Goal: Download file/media

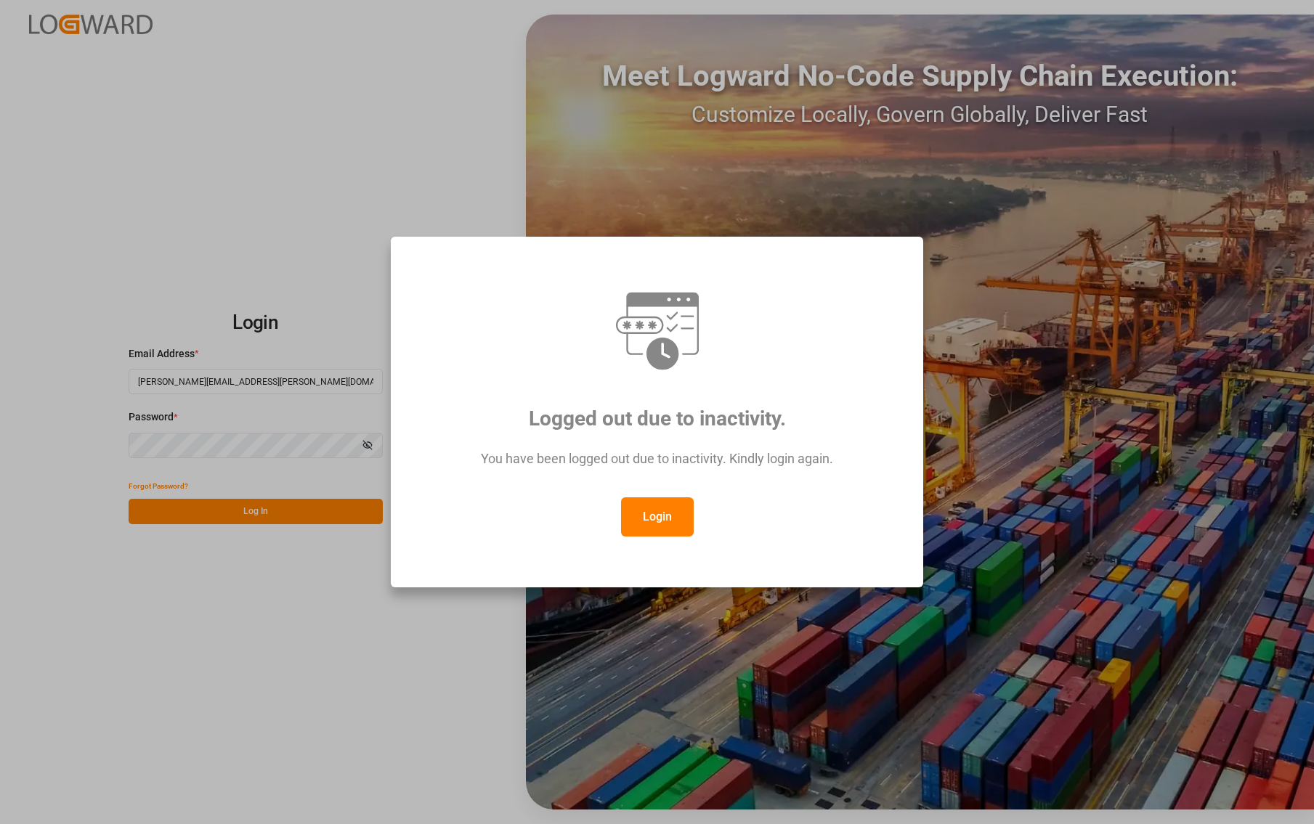
click at [224, 521] on div "Logged out due to inactivity. You have been logged out due to inactivity. Kindl…" at bounding box center [657, 412] width 1314 height 824
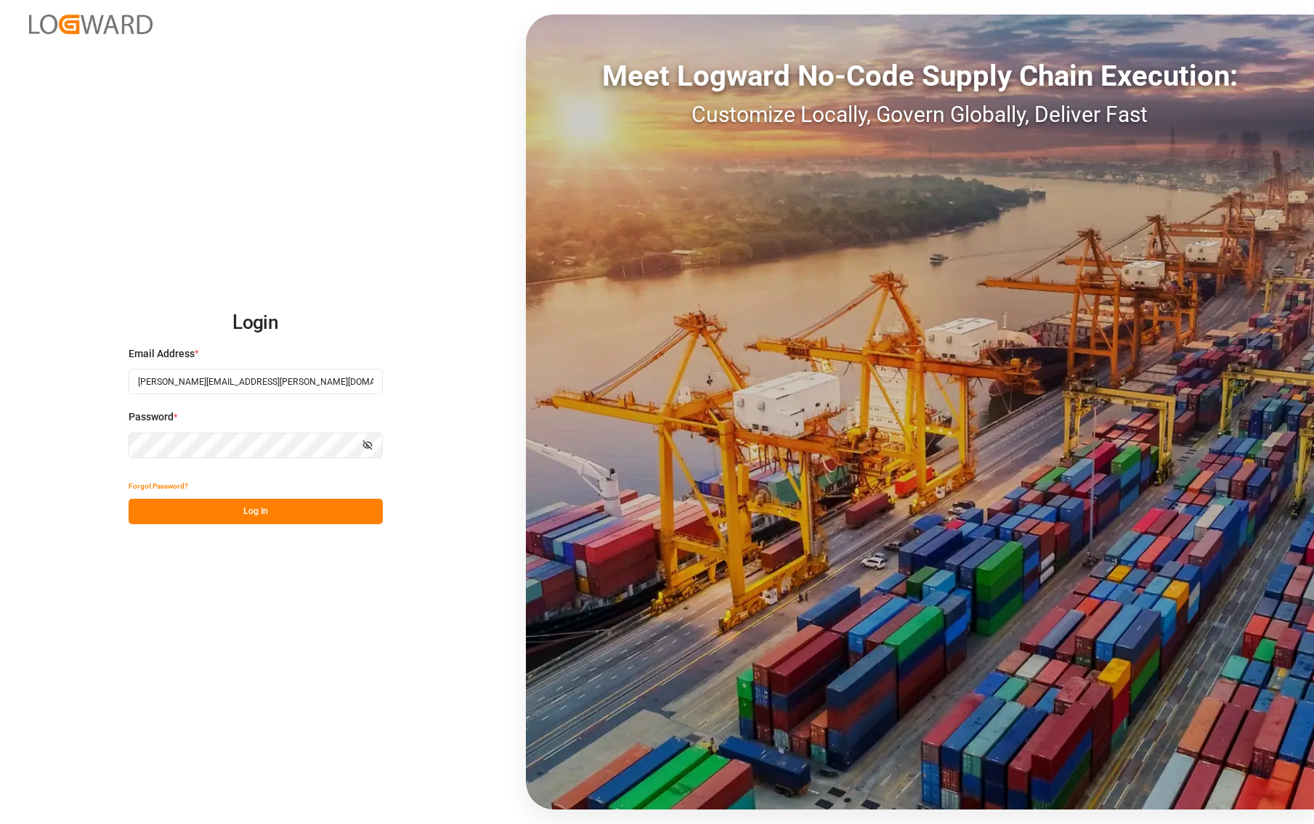
click at [211, 505] on button "Log In" at bounding box center [256, 511] width 254 height 25
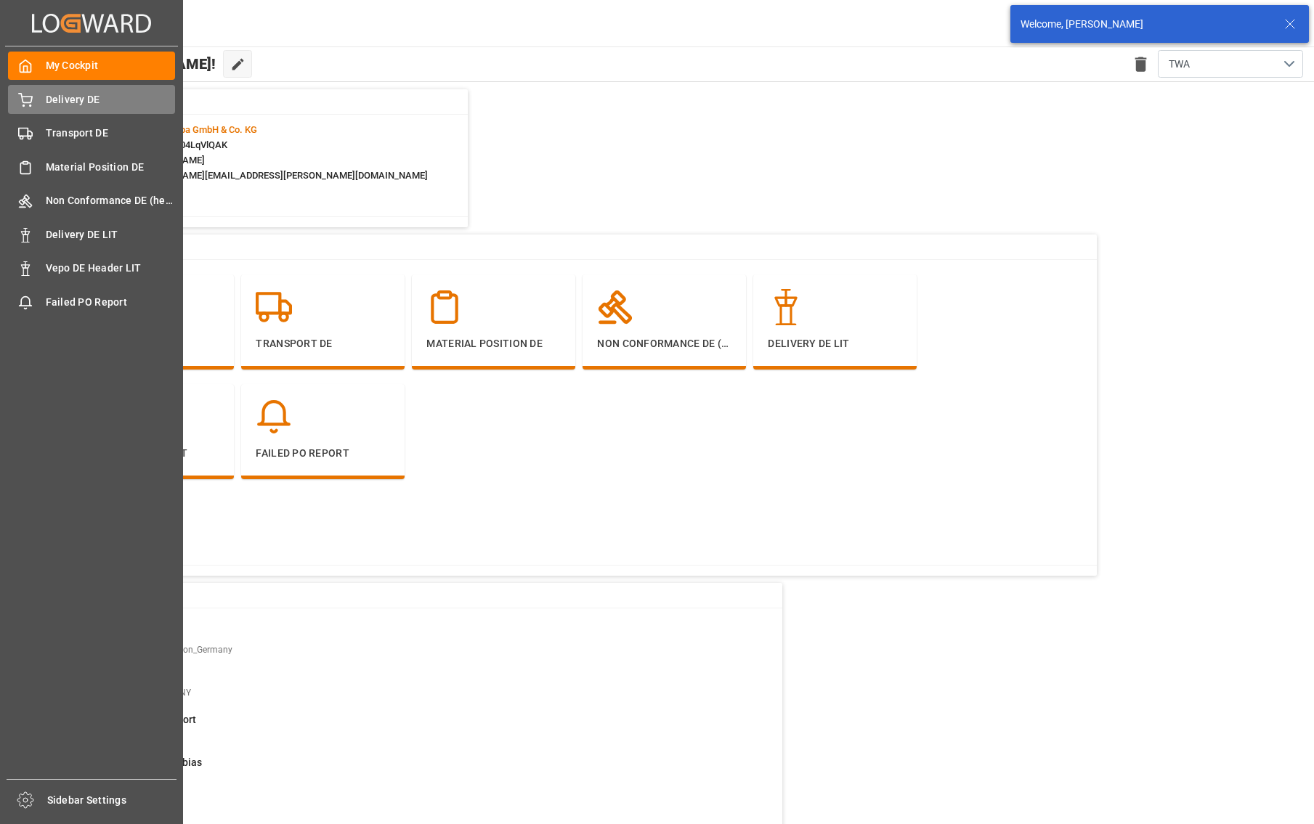
click at [85, 103] on span "Delivery DE" at bounding box center [111, 99] width 130 height 15
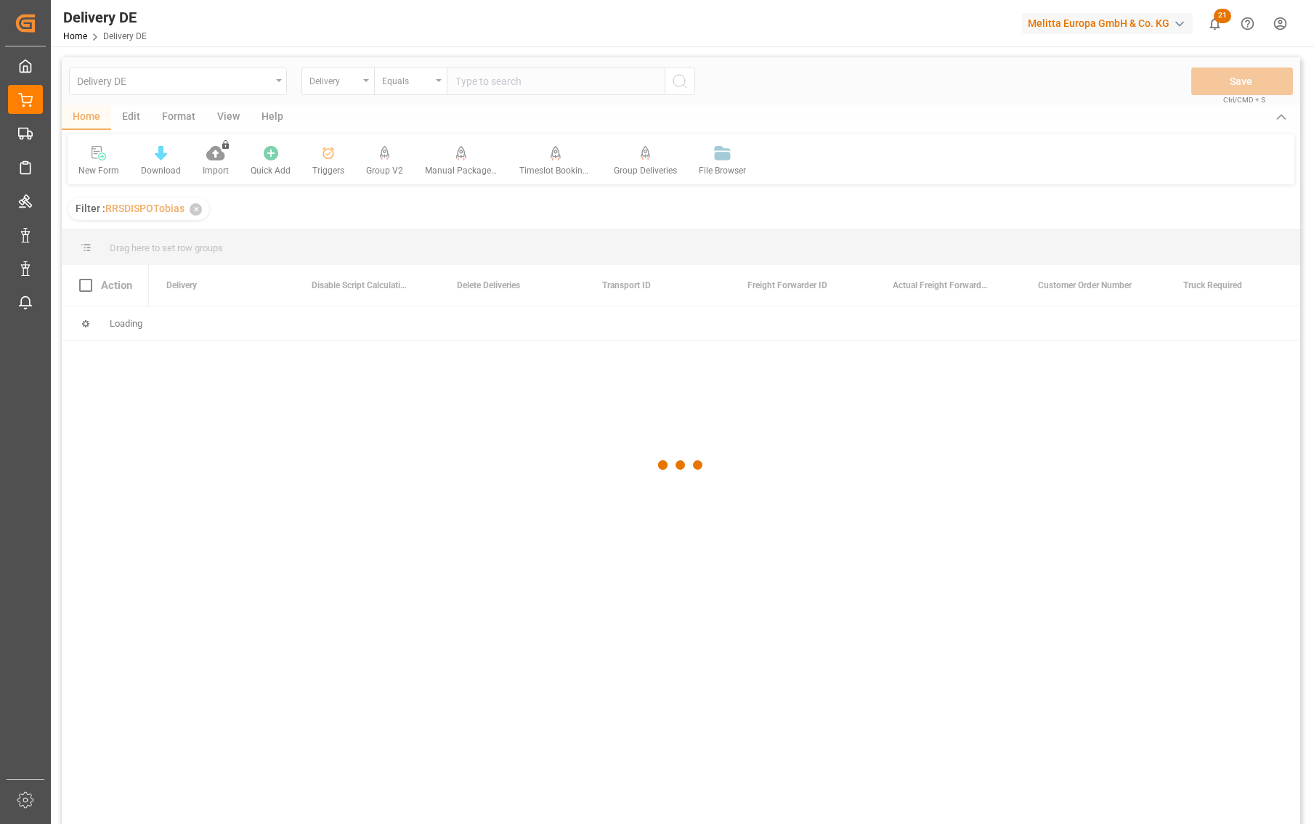
click at [524, 86] on div at bounding box center [681, 464] width 1238 height 815
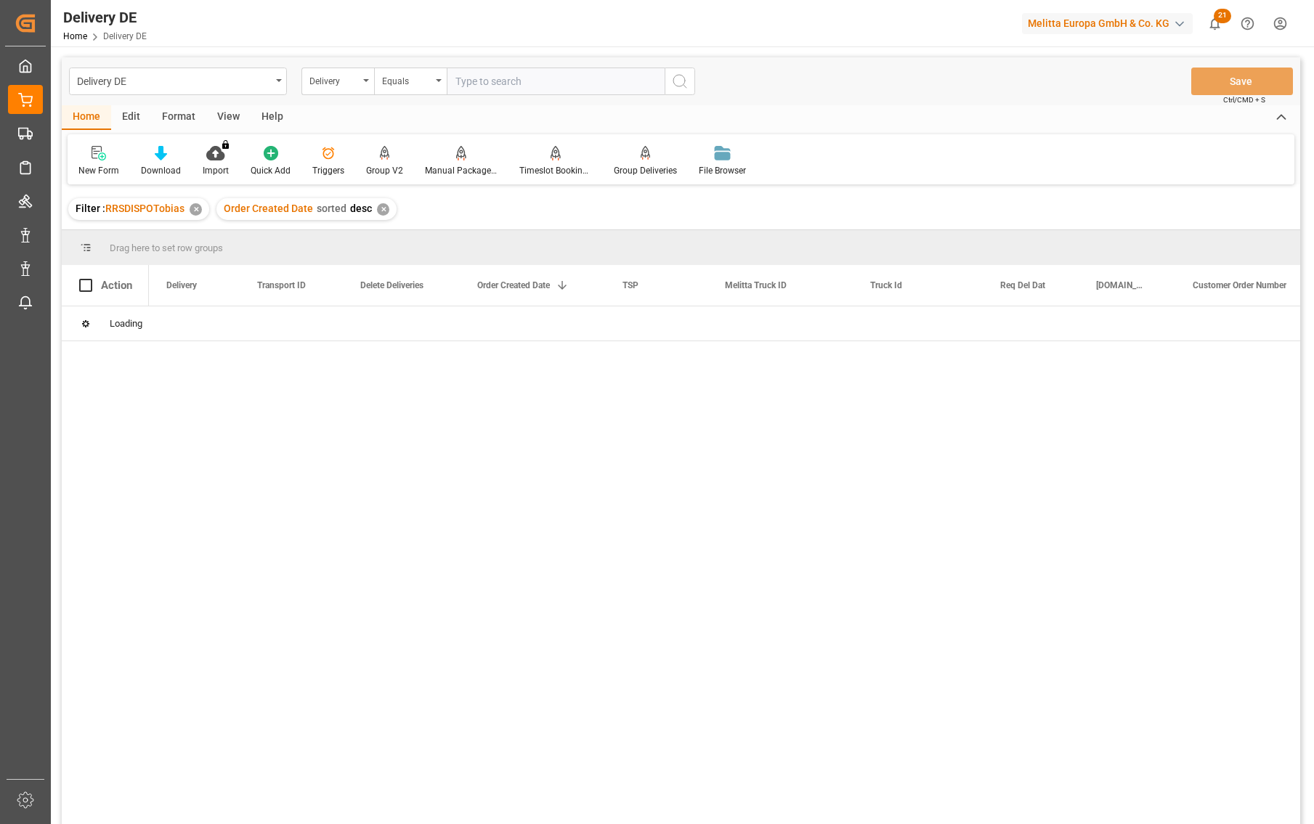
click at [566, 78] on input "text" at bounding box center [556, 82] width 218 height 28
paste input "92554998"
type input "92554998"
click at [681, 79] on icon "search button" at bounding box center [679, 81] width 17 height 17
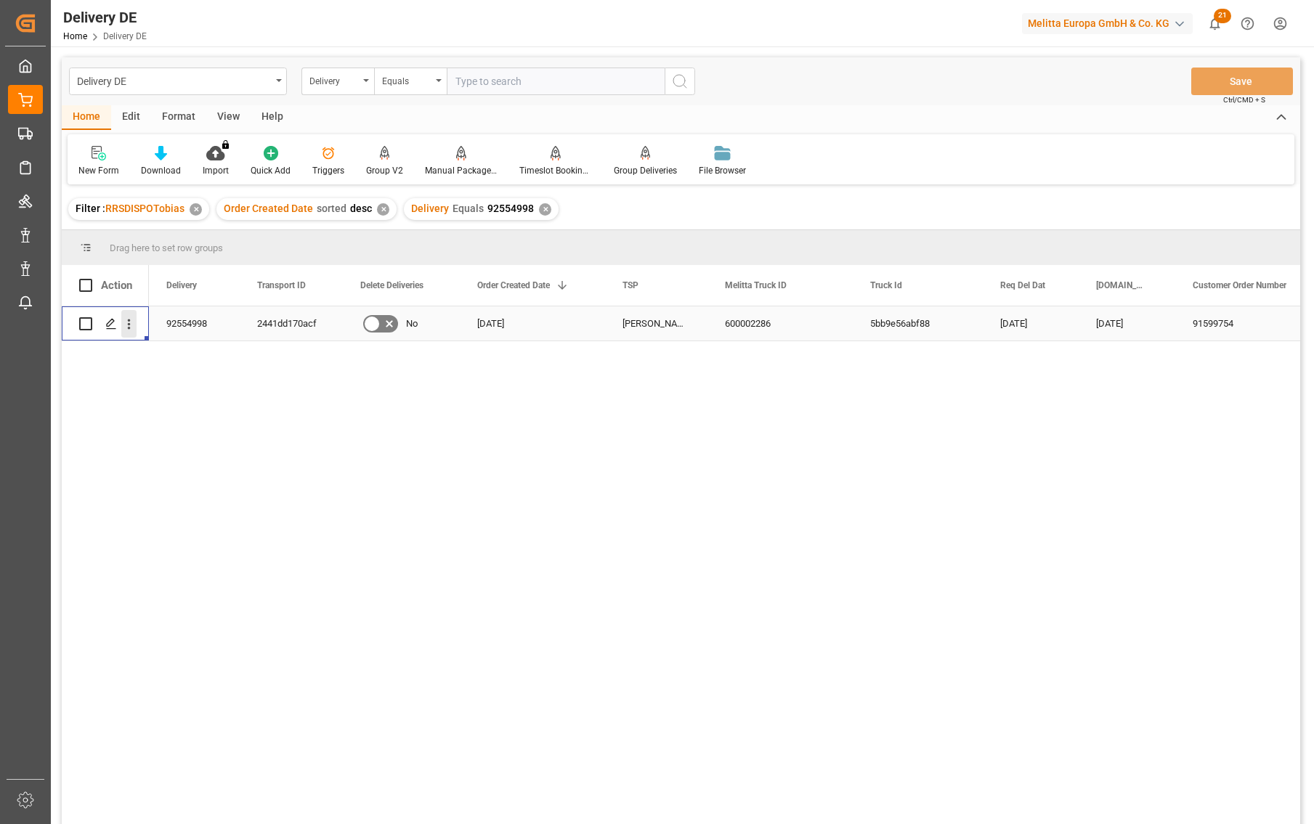
click at [134, 321] on icon "open menu" at bounding box center [128, 324] width 15 height 15
click at [180, 346] on div "Open in new tab" at bounding box center [211, 355] width 179 height 30
click at [527, 87] on input "text" at bounding box center [556, 82] width 218 height 28
paste input "92553522"
type input "92553522"
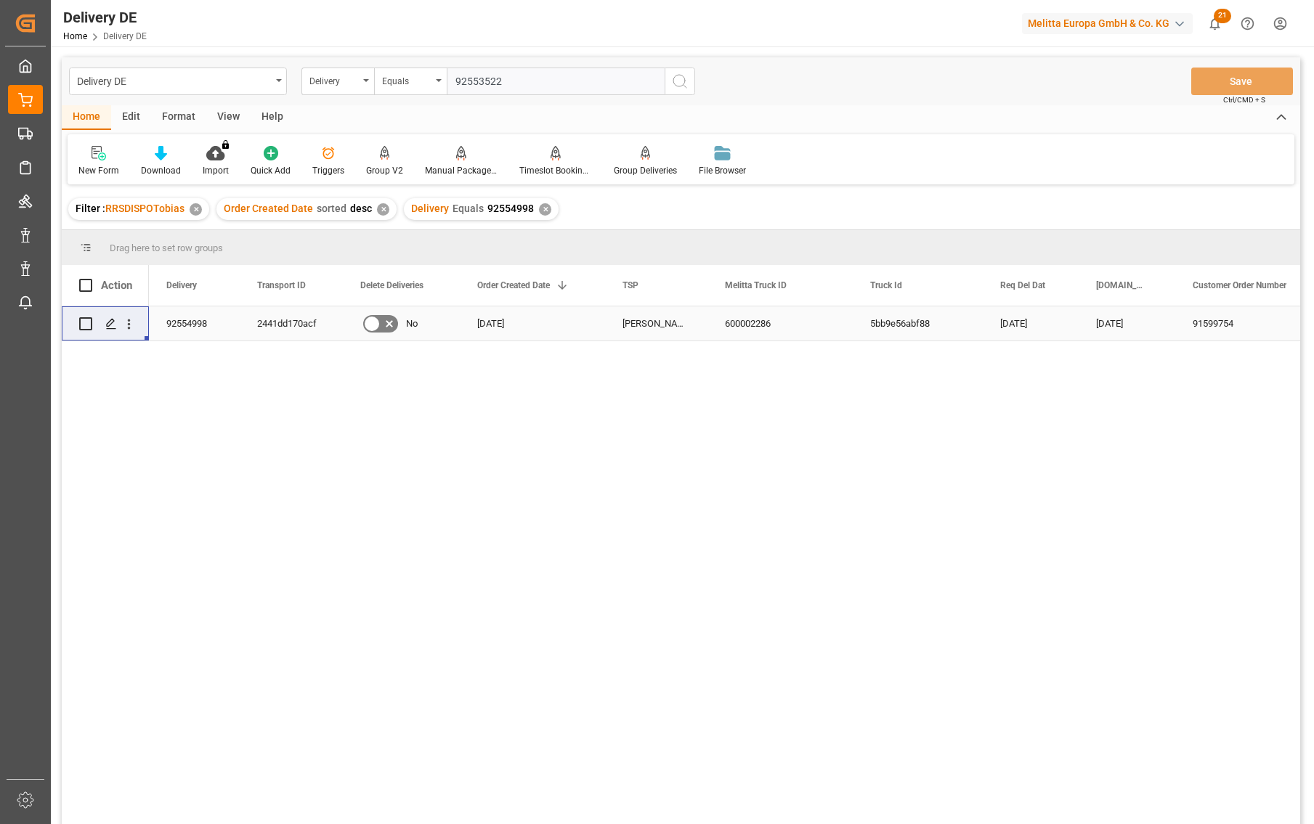
click at [682, 74] on icon "search button" at bounding box center [679, 81] width 17 height 17
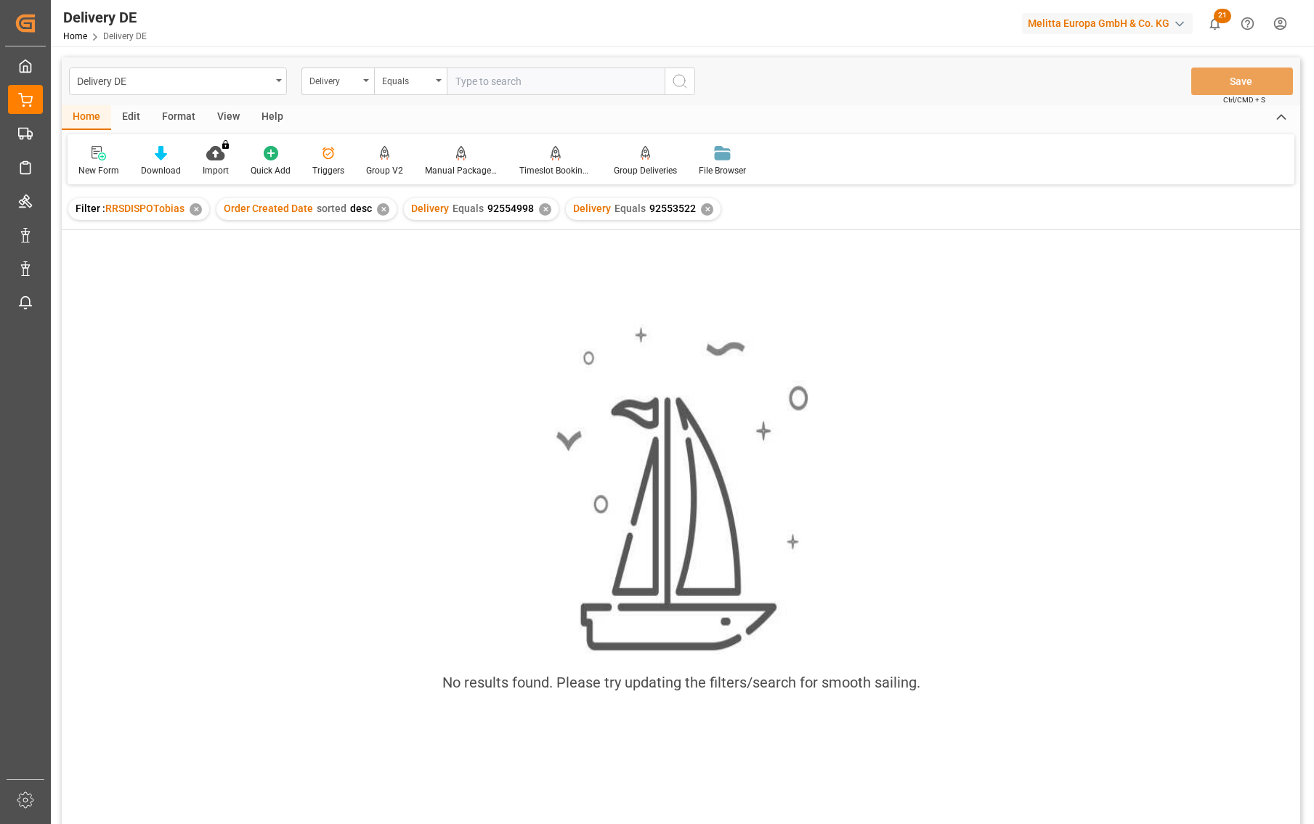
click at [543, 206] on div "✕" at bounding box center [545, 209] width 12 height 12
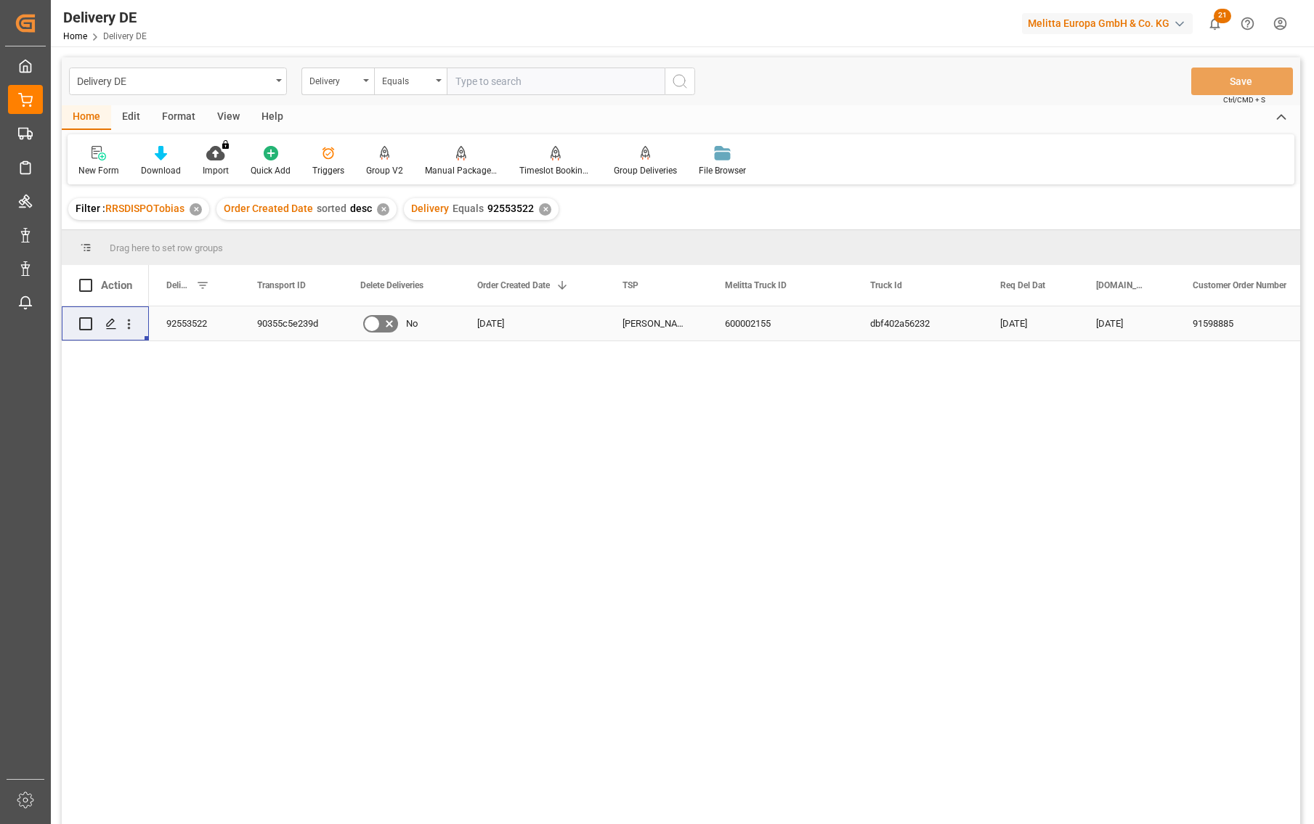
click at [285, 325] on div "90355c5e239d" at bounding box center [291, 323] width 103 height 34
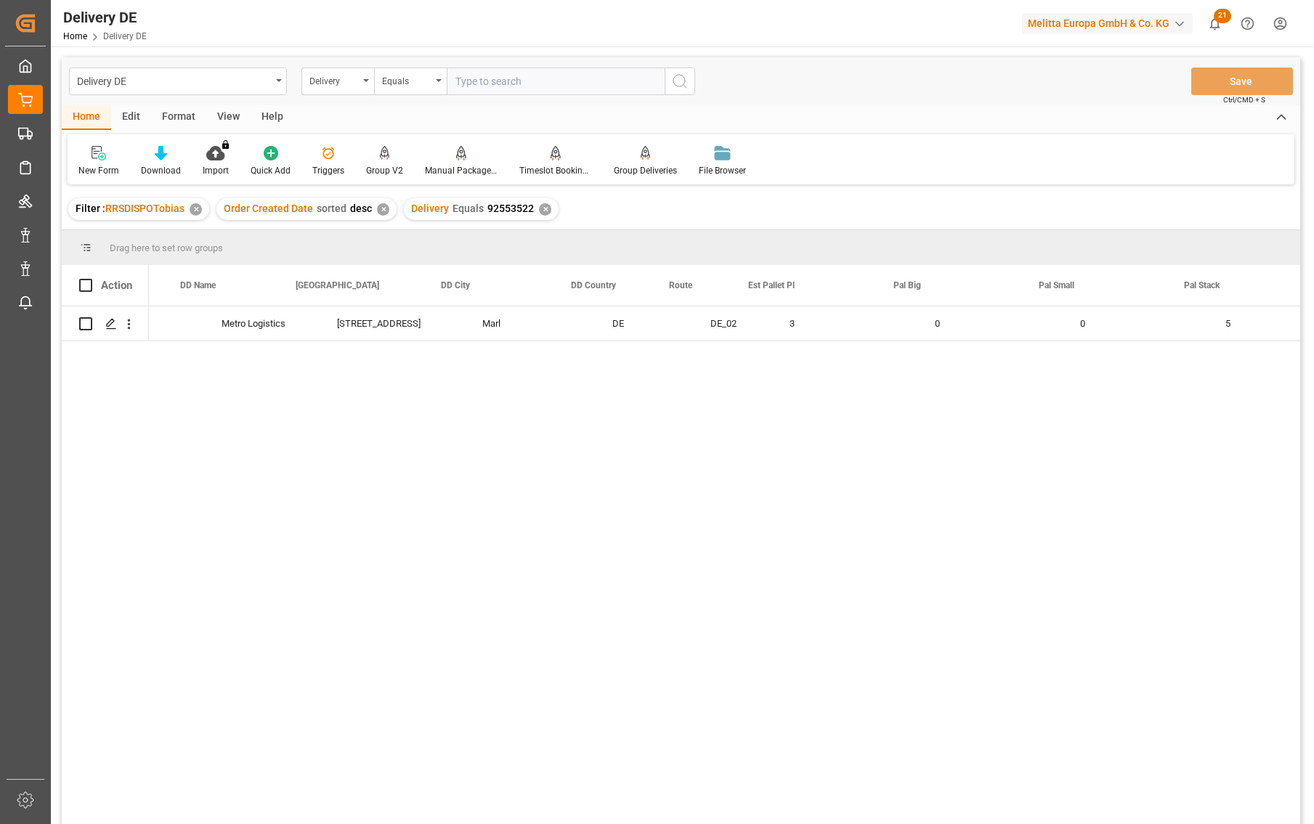
scroll to position [0, 1162]
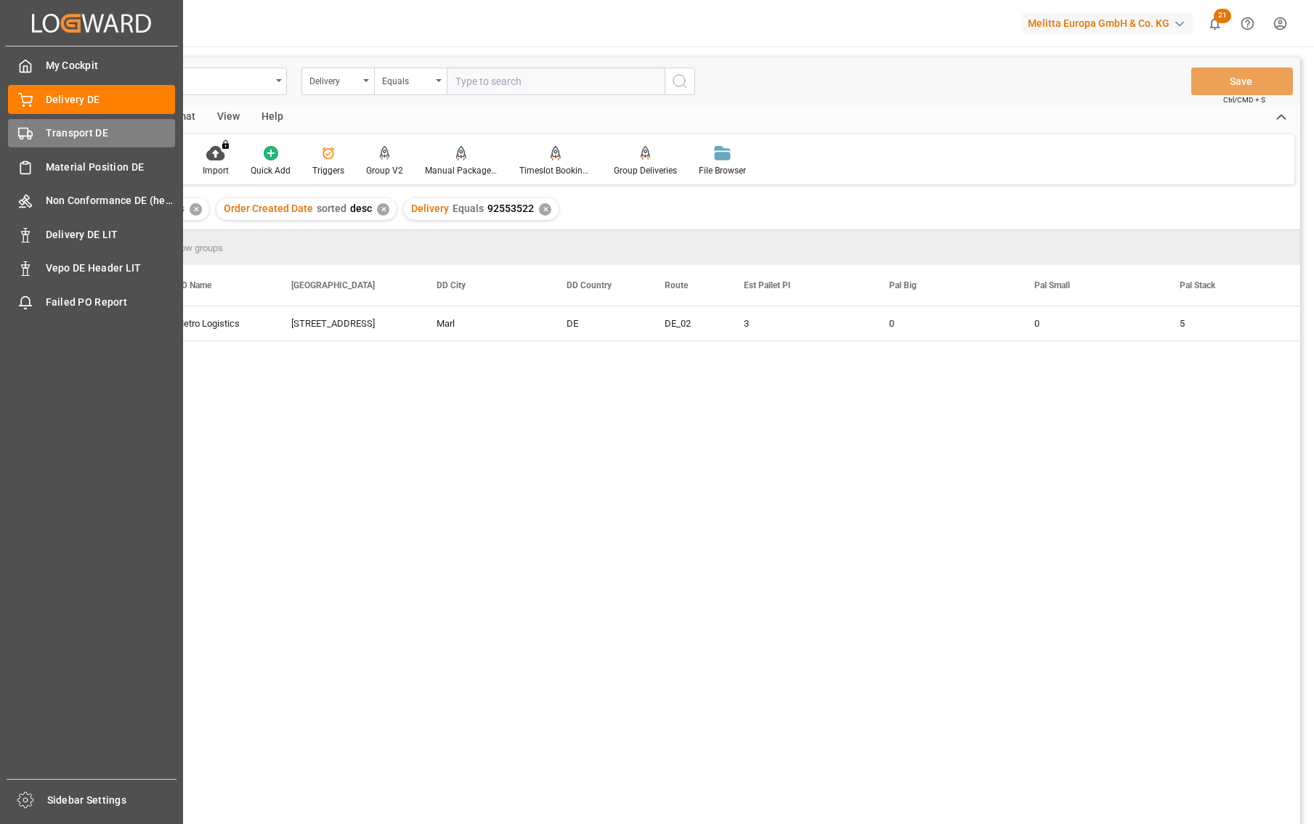
click at [44, 126] on div "Transport DE Transport DE" at bounding box center [91, 133] width 167 height 28
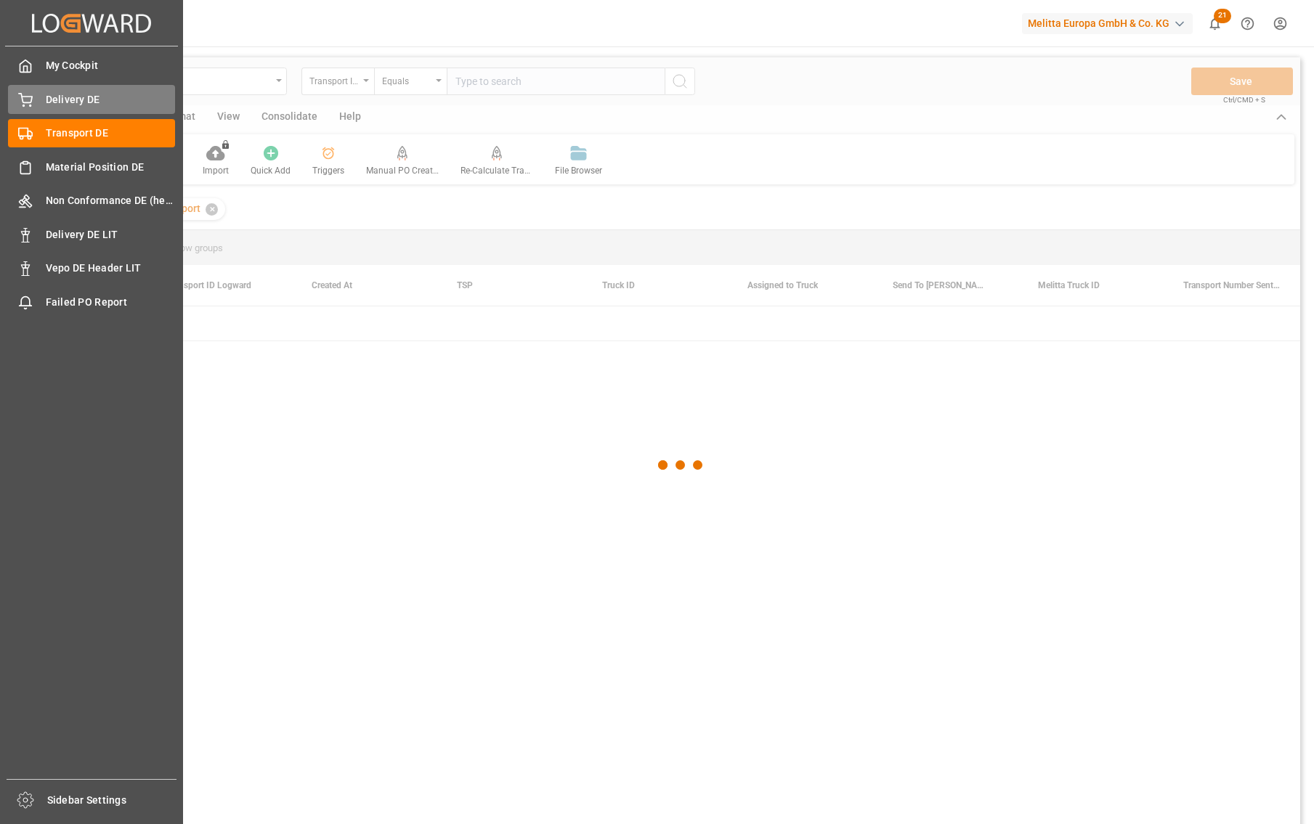
click at [78, 101] on span "Delivery DE" at bounding box center [111, 99] width 130 height 15
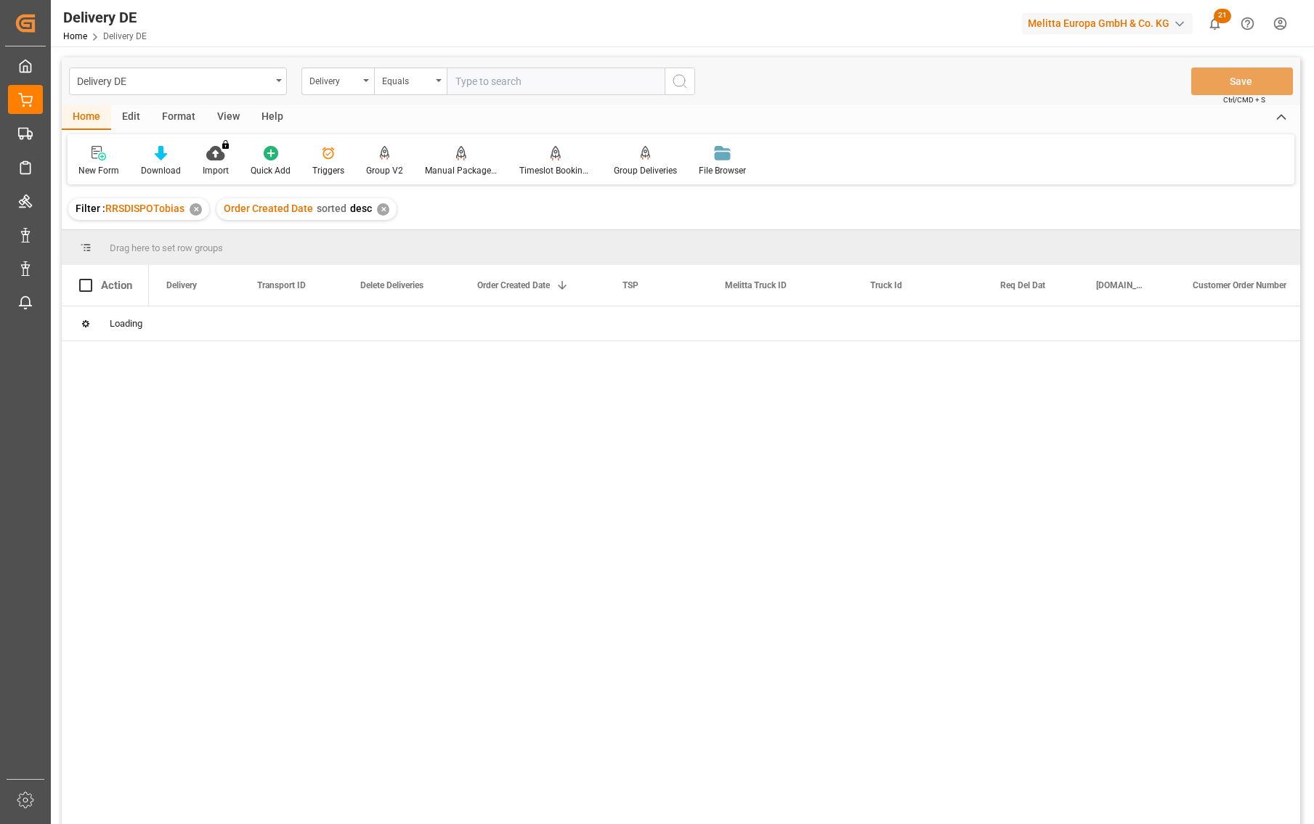
click at [527, 81] on input "text" at bounding box center [556, 82] width 218 height 28
paste input "92556245"
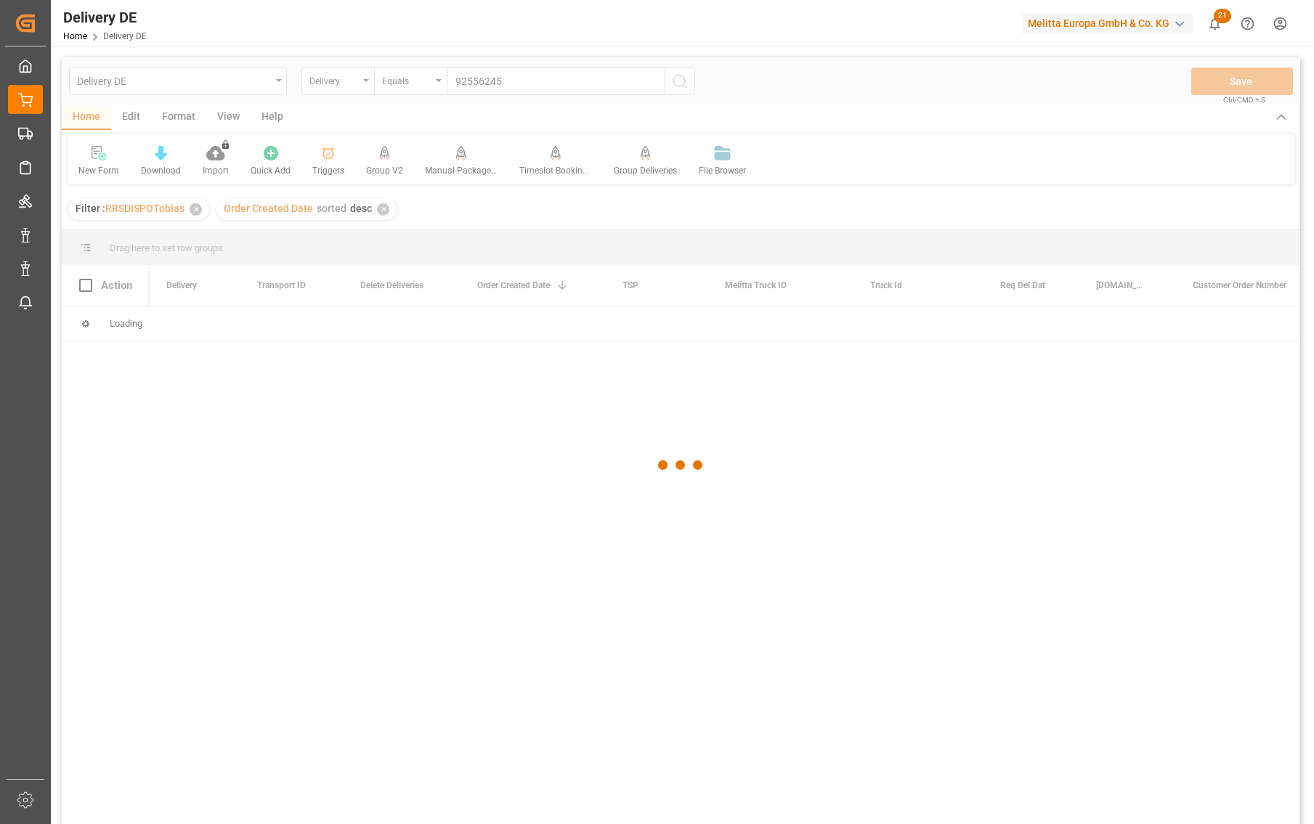
type input "92556245"
click at [681, 84] on div at bounding box center [681, 464] width 1238 height 815
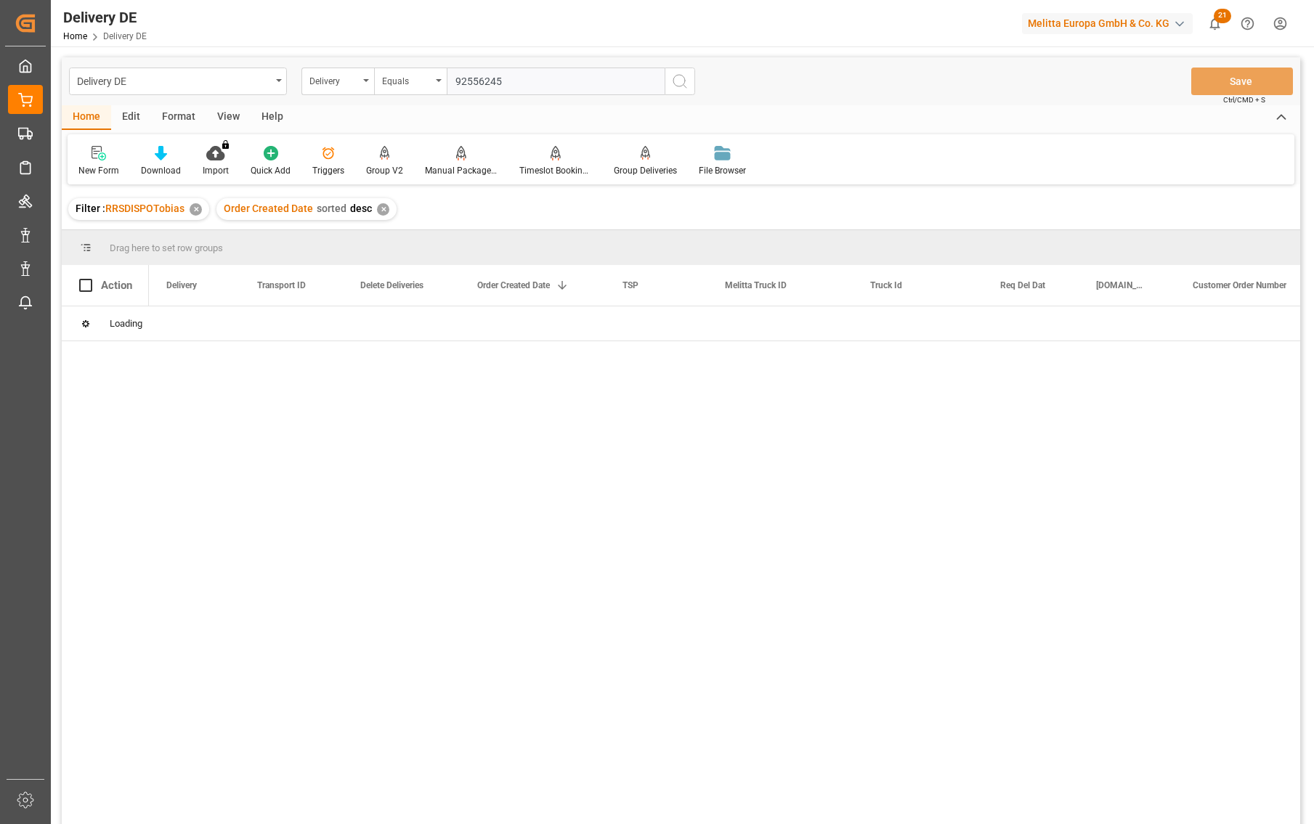
click at [688, 76] on button "search button" at bounding box center [679, 82] width 30 height 28
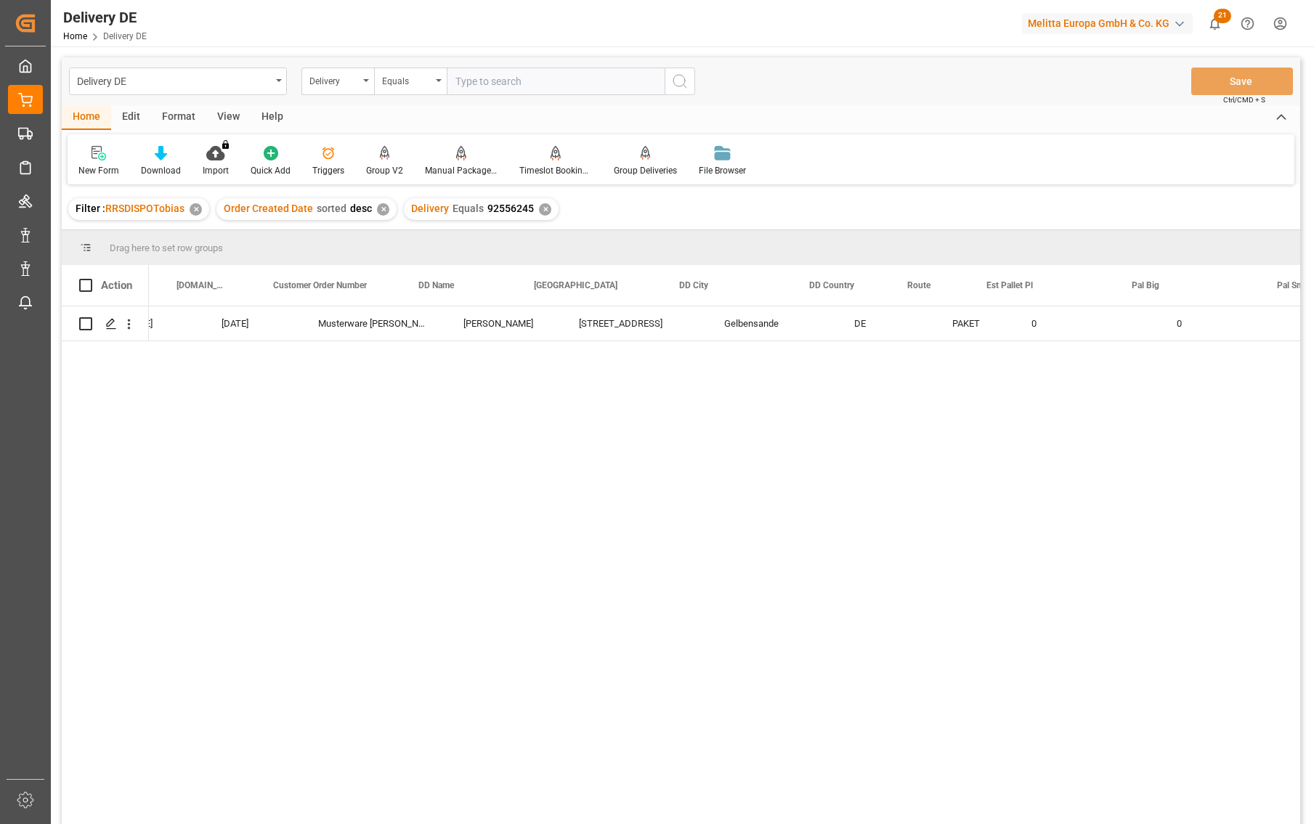
scroll to position [0, 1017]
click at [1165, 497] on div "[DATE] [DATE] Musterware [PERSON_NAME] [PERSON_NAME] Kiefernweg 28 Gelbensande …" at bounding box center [724, 569] width 1151 height 527
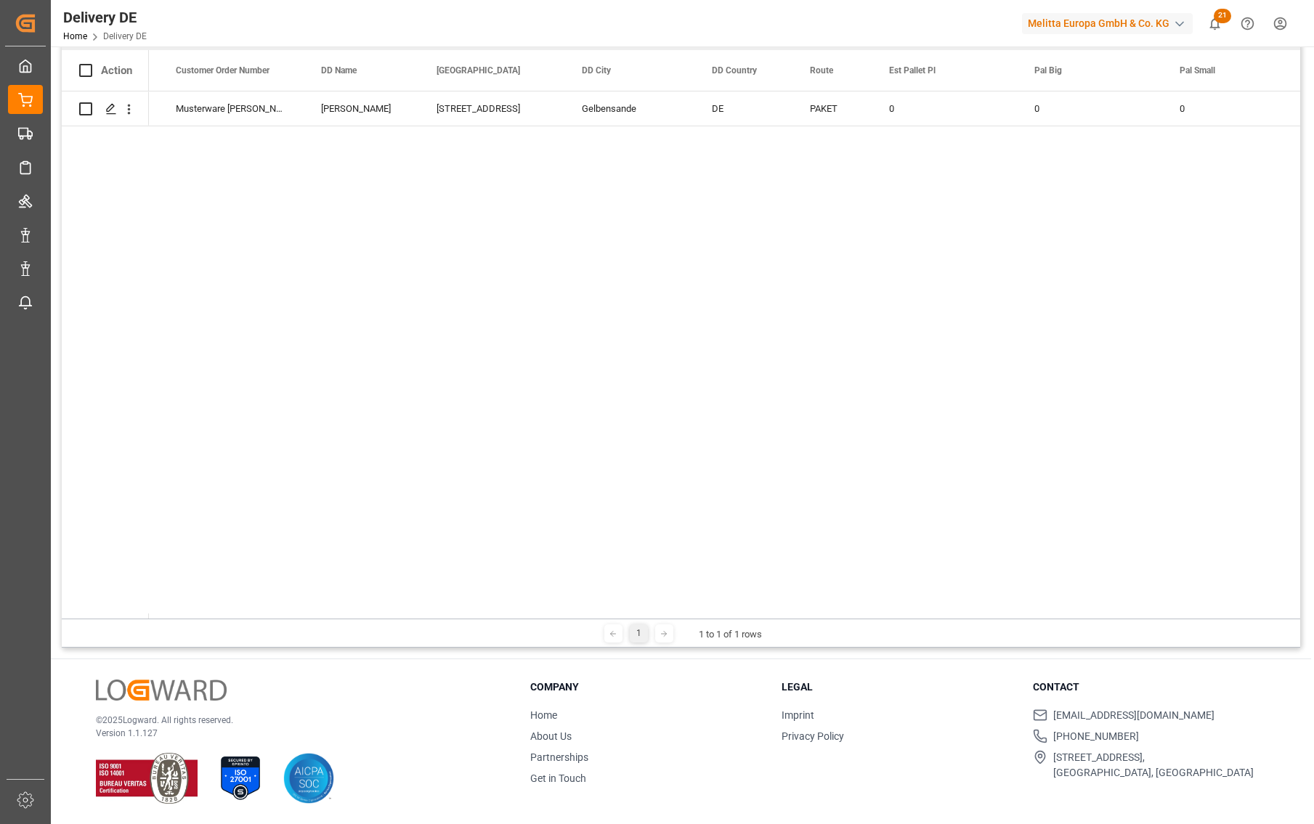
scroll to position [0, 0]
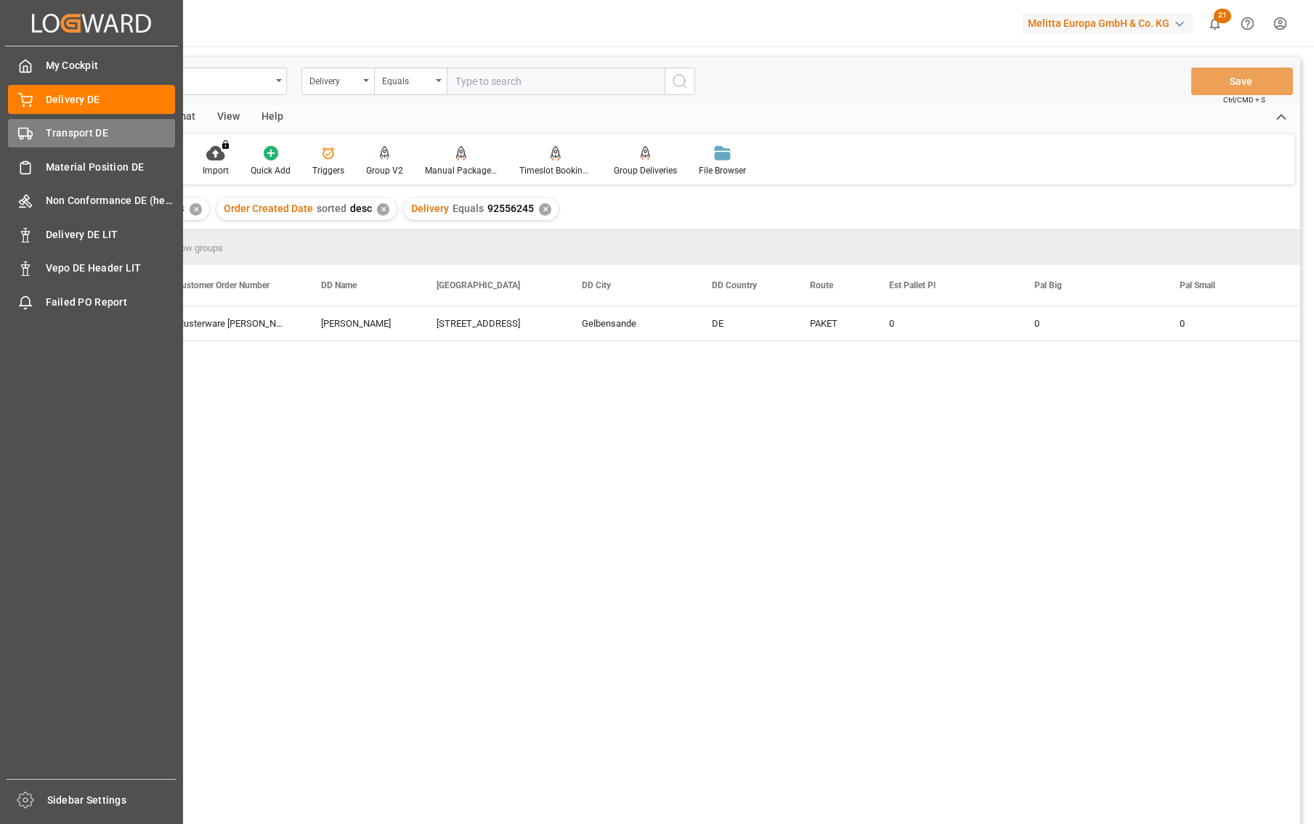
click at [38, 135] on div "Transport DE Transport DE" at bounding box center [91, 133] width 167 height 28
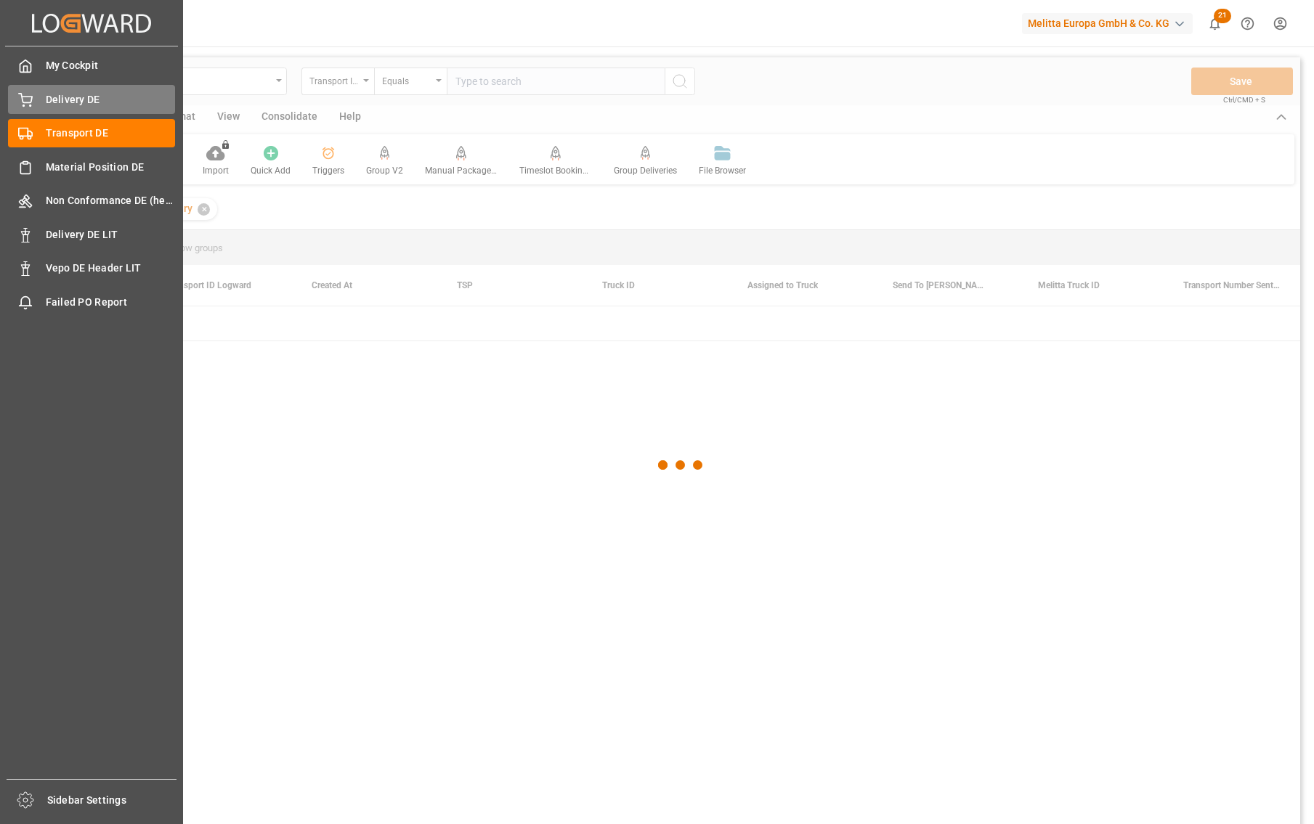
click at [76, 98] on span "Delivery DE" at bounding box center [111, 99] width 130 height 15
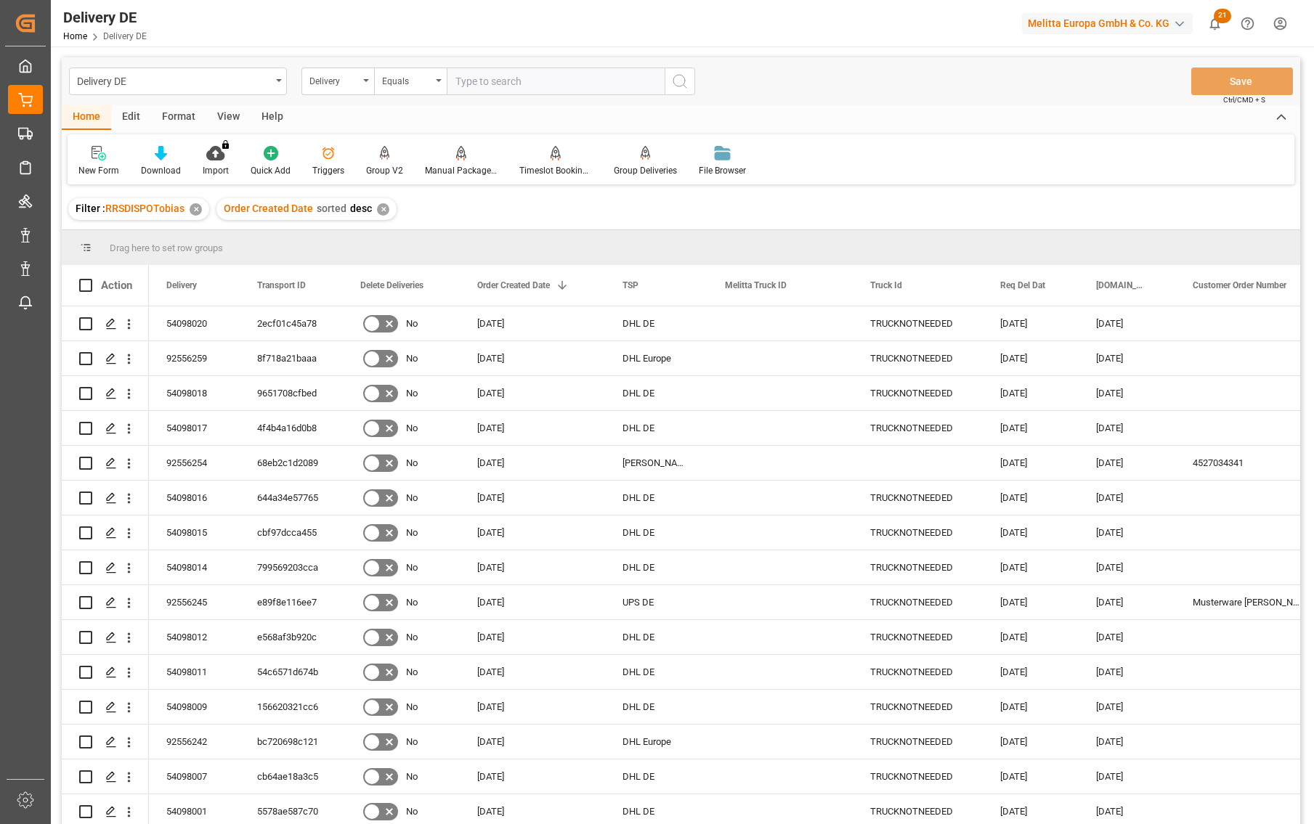
click at [538, 84] on input "text" at bounding box center [556, 82] width 218 height 28
paste input "92554998"
type input "92554998"
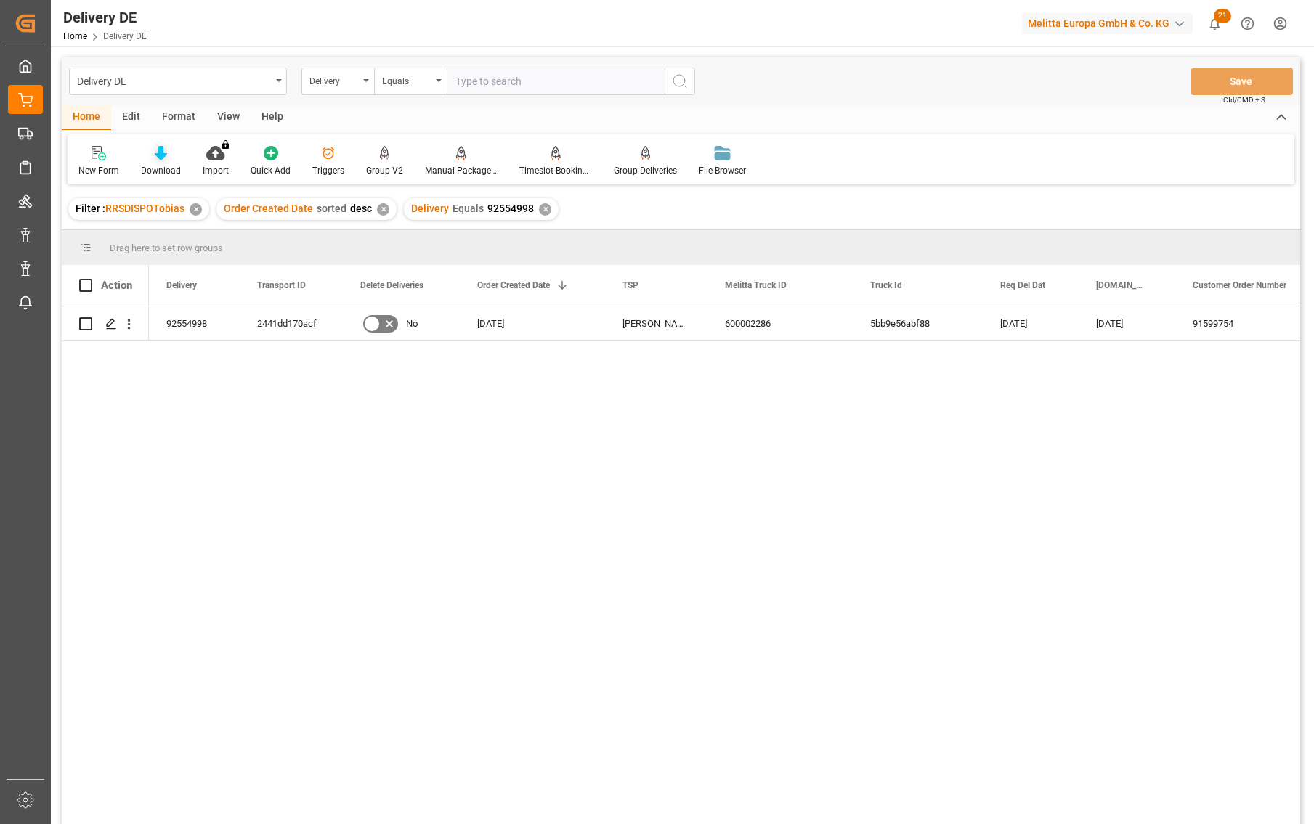
click at [160, 159] on icon at bounding box center [161, 153] width 12 height 15
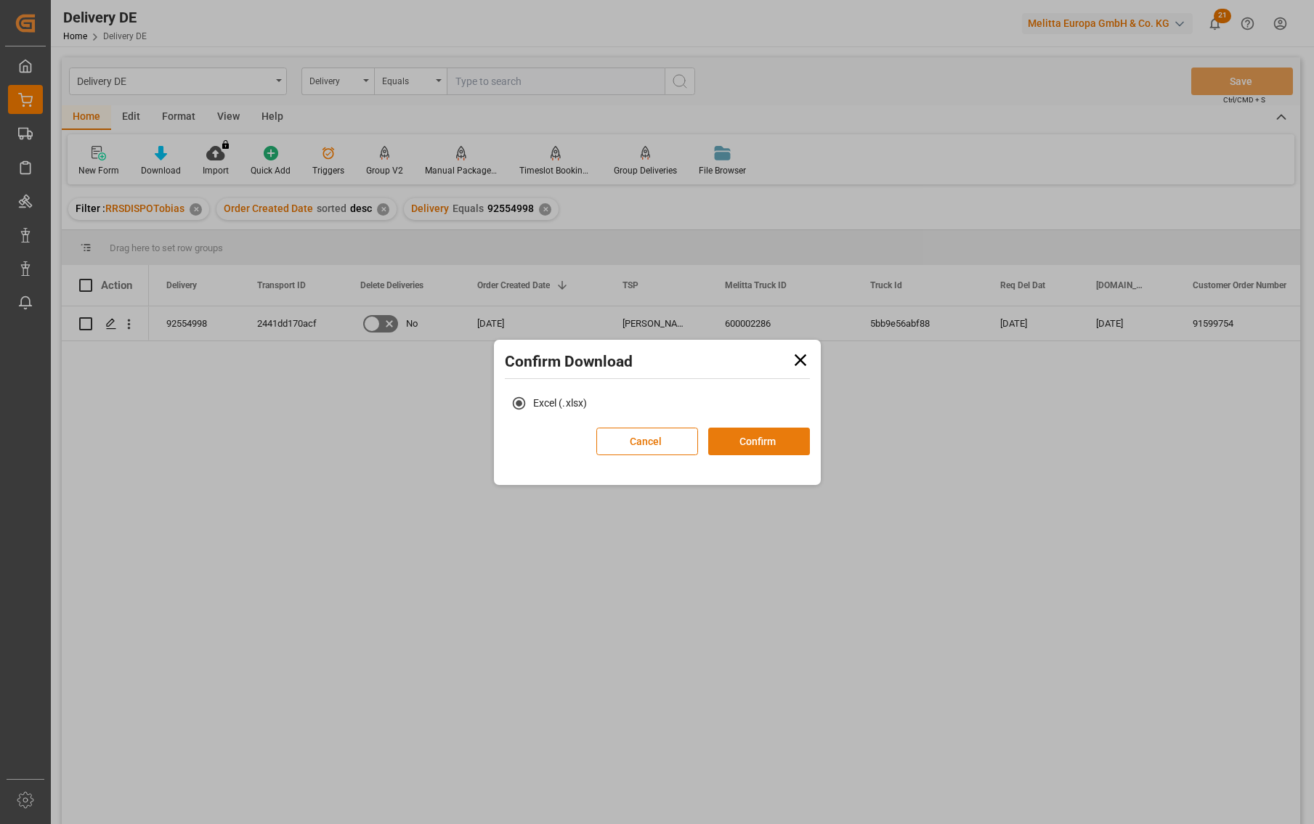
click at [769, 438] on button "Confirm" at bounding box center [759, 442] width 102 height 28
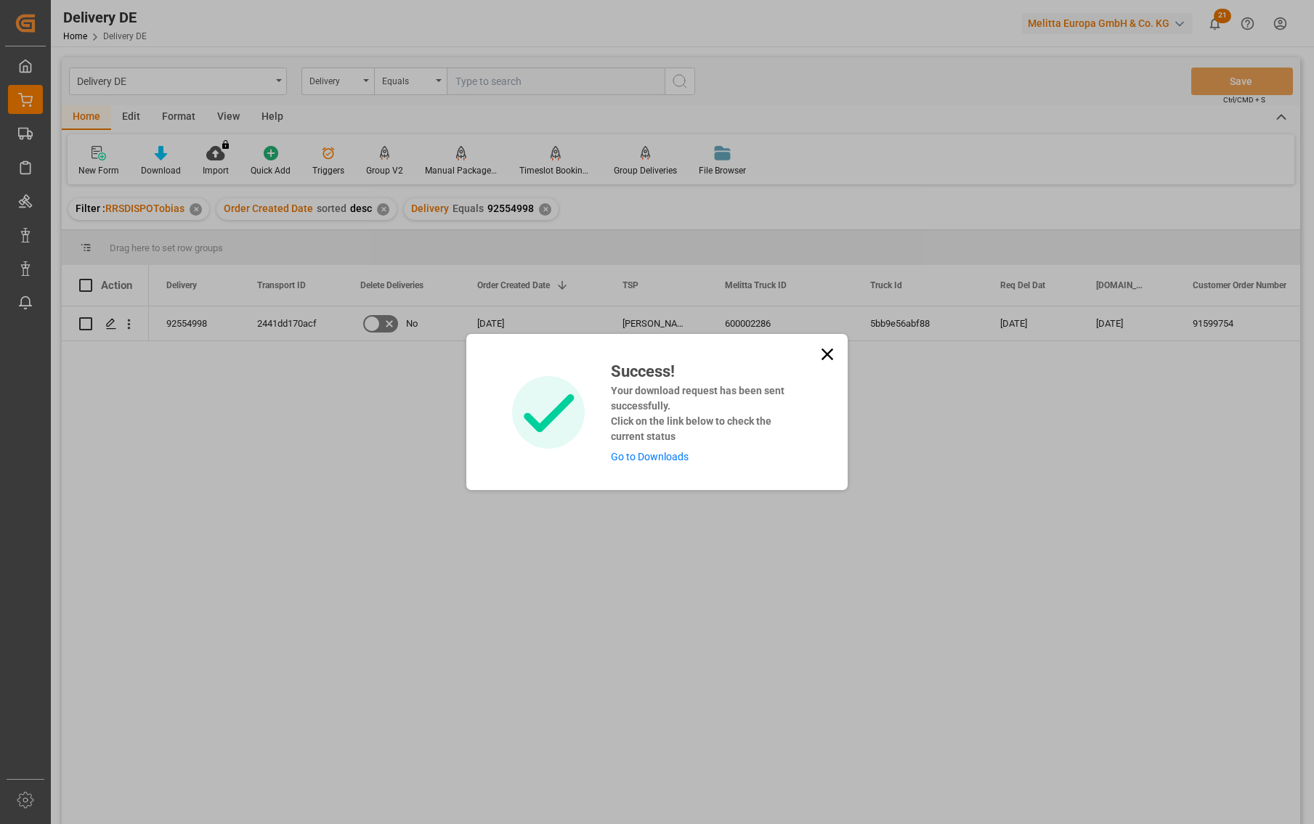
click at [641, 456] on link "Go to Downloads" at bounding box center [650, 457] width 78 height 12
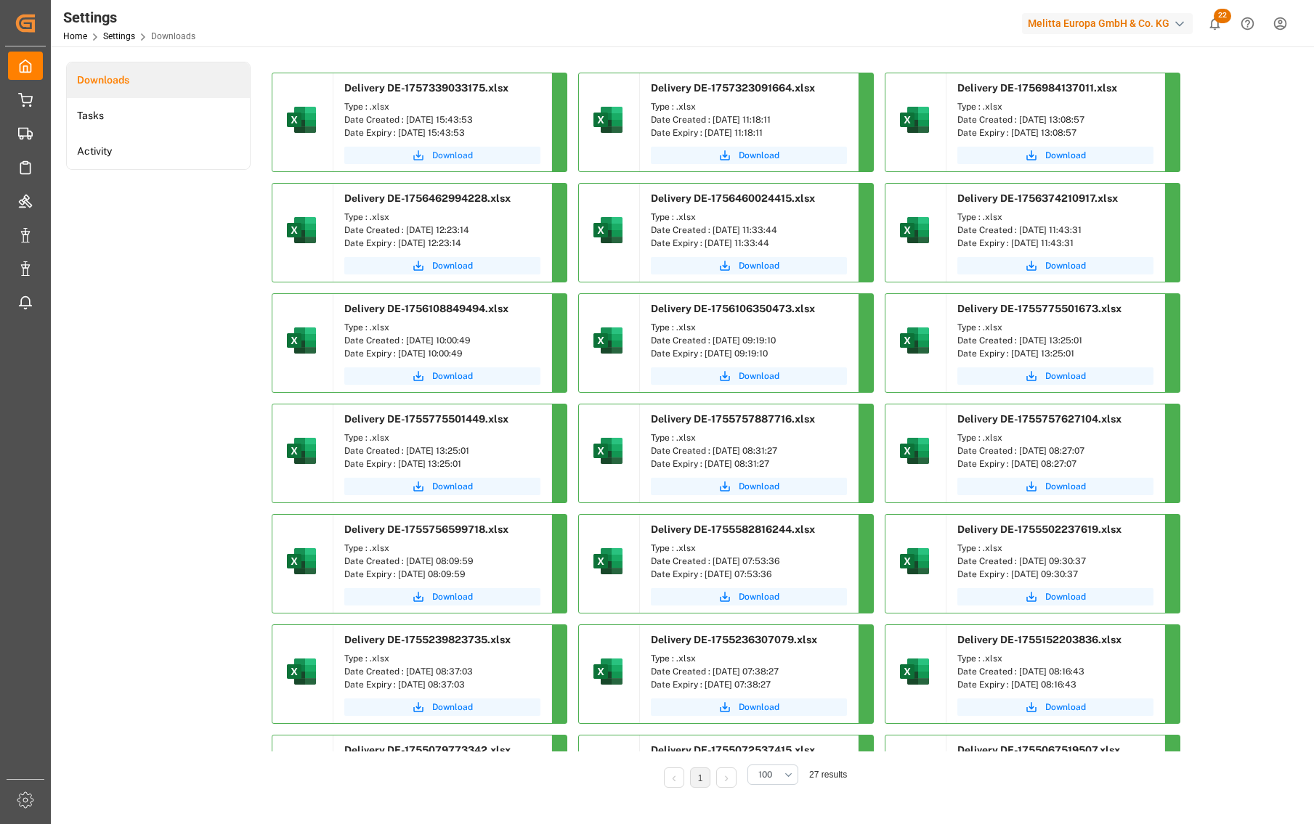
drag, startPoint x: 452, startPoint y: 155, endPoint x: 461, endPoint y: 155, distance: 9.4
click at [452, 155] on span "Download" at bounding box center [452, 155] width 41 height 13
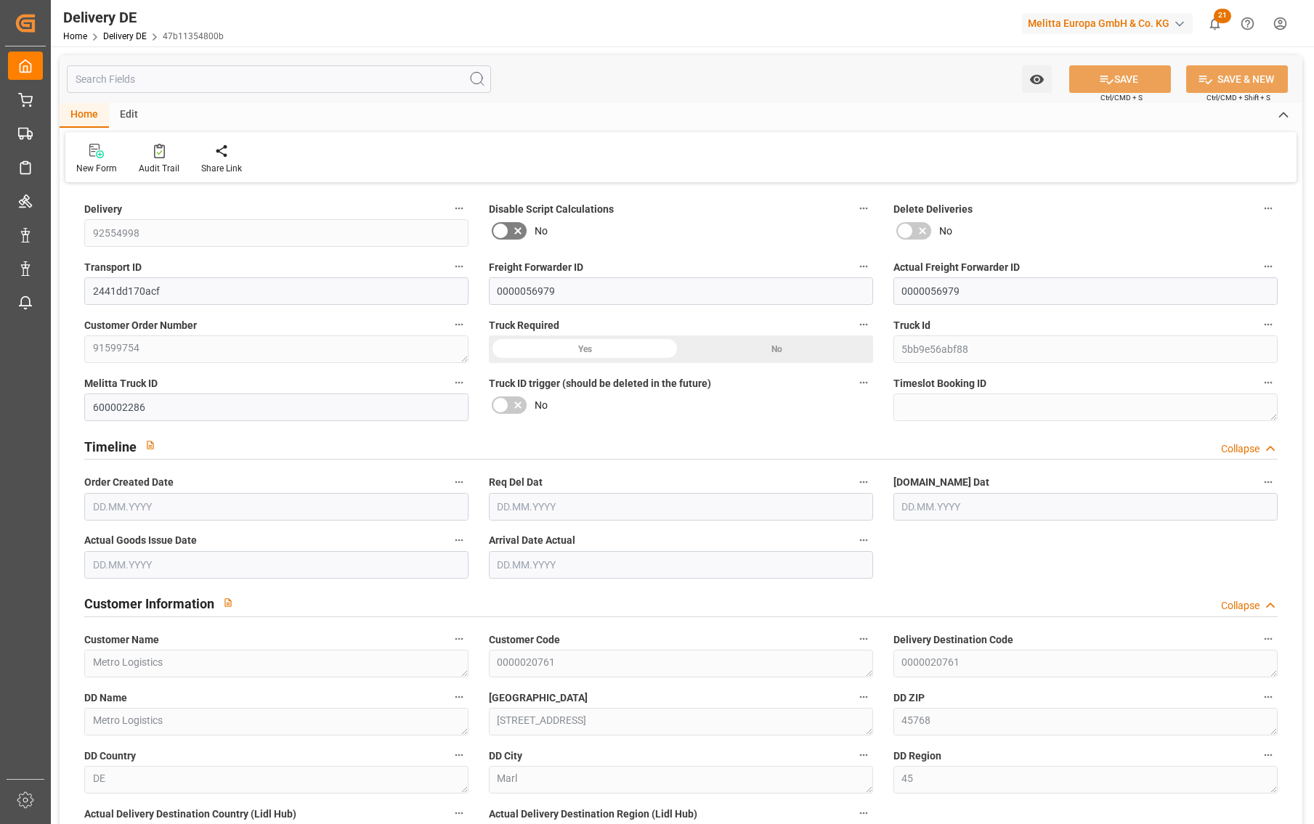
type input "5"
type input "3"
type input "2.5"
type input "939.532"
type input "1200"
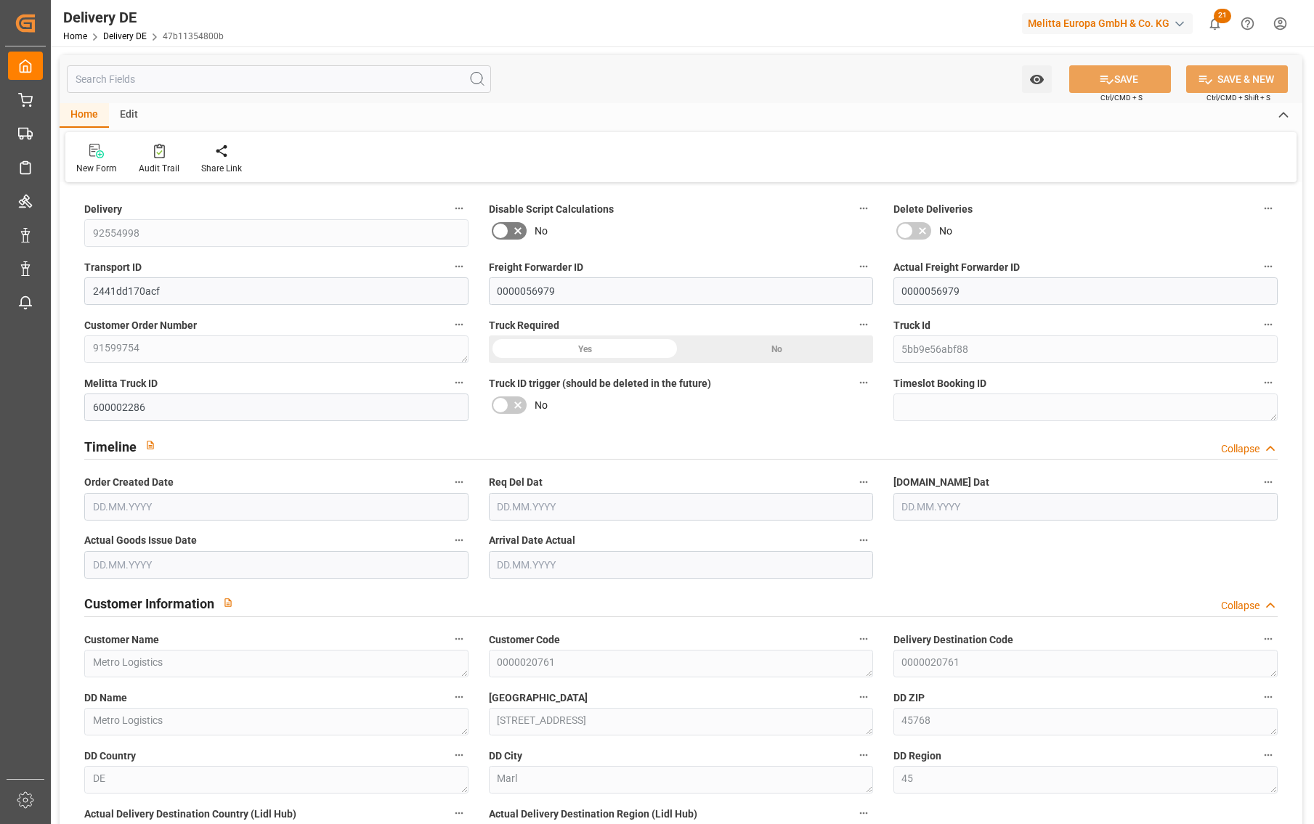
type input "5082.428"
type input "[DATE]"
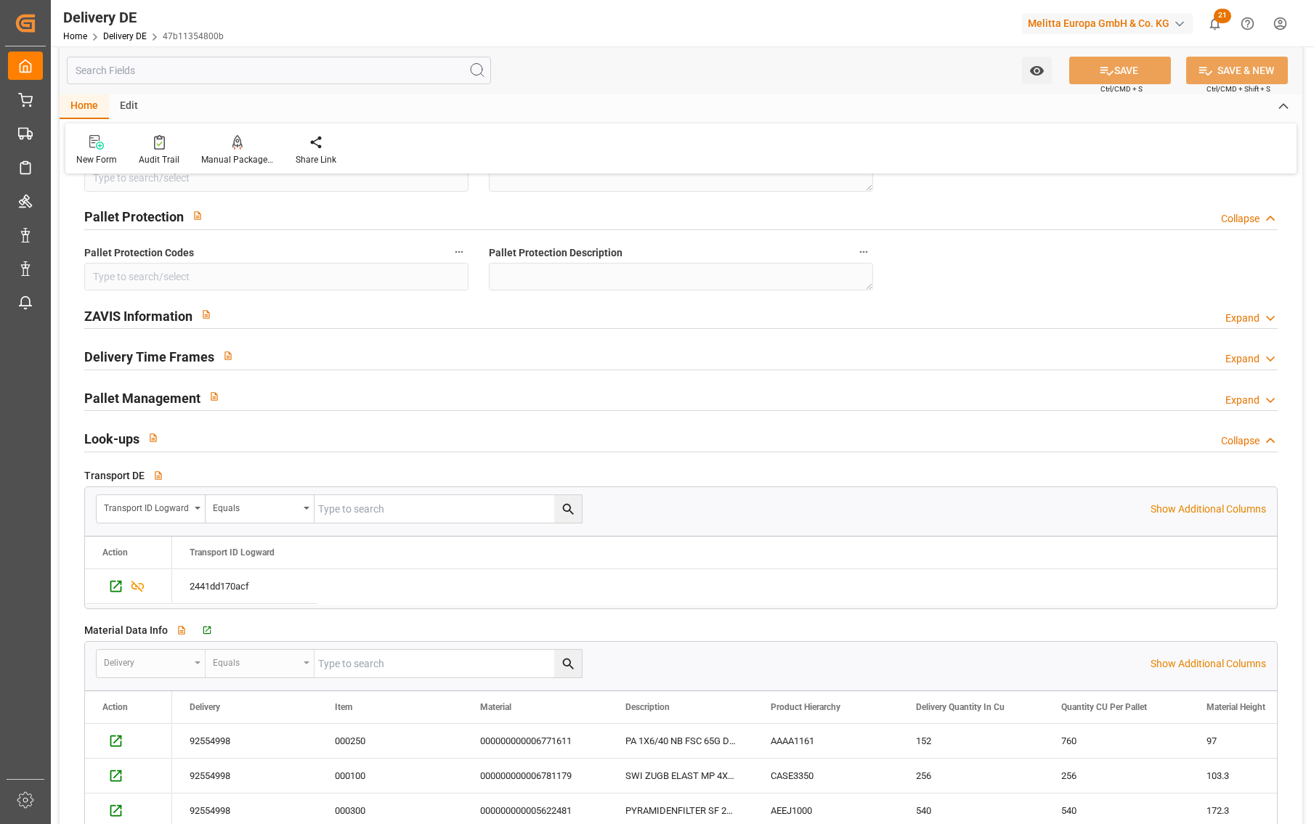
scroll to position [2033, 0]
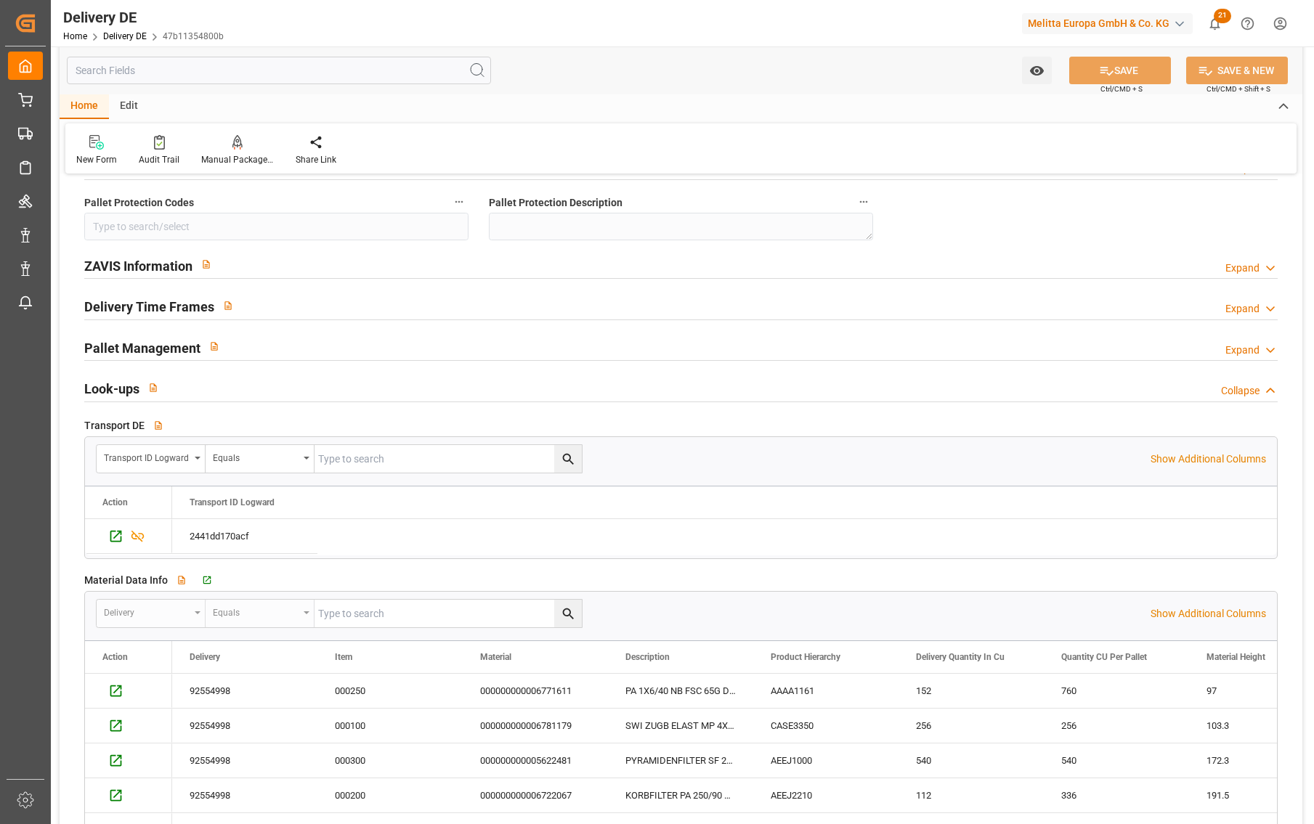
click at [1252, 266] on div "Expand" at bounding box center [1242, 268] width 34 height 15
